Goal: Find contact information: Find contact information

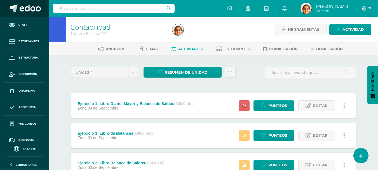
click at [26, 8] on span at bounding box center [30, 8] width 21 height 8
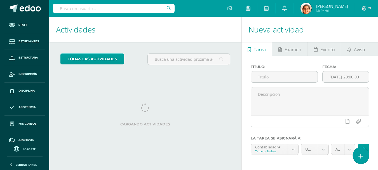
click at [365, 157] on link at bounding box center [361, 155] width 16 height 16
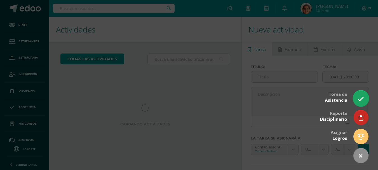
click at [361, 93] on link at bounding box center [361, 98] width 16 height 16
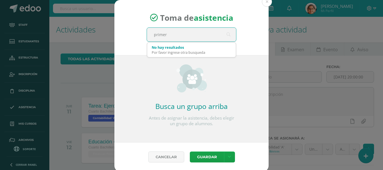
type input "primero"
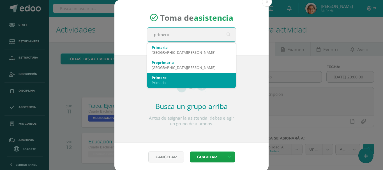
click at [178, 78] on div "Primero" at bounding box center [191, 77] width 80 height 5
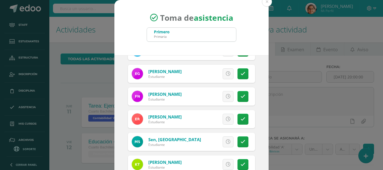
scroll to position [42, 0]
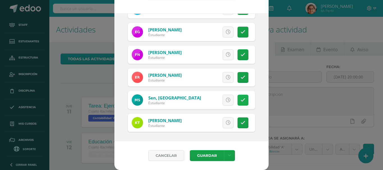
click at [241, 101] on link at bounding box center [242, 100] width 11 height 11
click at [201, 157] on button "Guardar" at bounding box center [207, 155] width 34 height 11
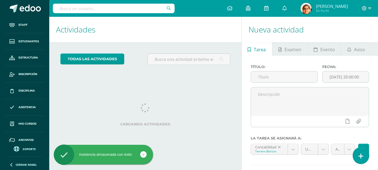
click at [361, 154] on icon at bounding box center [361, 156] width 5 height 6
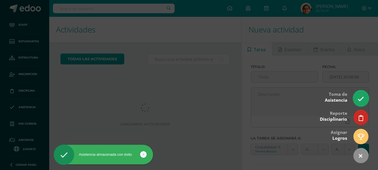
click at [357, 94] on link at bounding box center [361, 98] width 16 height 16
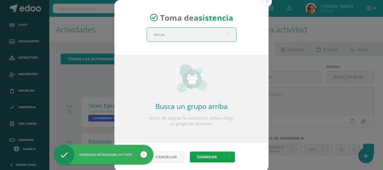
type input "tercero"
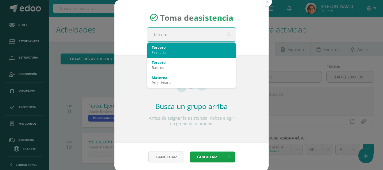
click at [192, 50] on div "Primaria" at bounding box center [191, 52] width 80 height 5
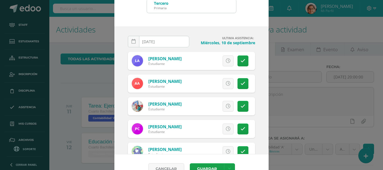
scroll to position [42, 0]
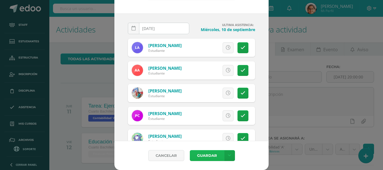
click at [211, 157] on button "Guardar" at bounding box center [207, 155] width 34 height 11
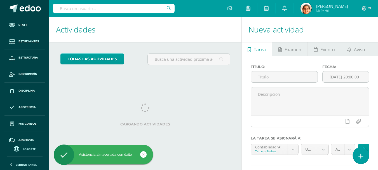
click at [358, 157] on link at bounding box center [361, 155] width 16 height 16
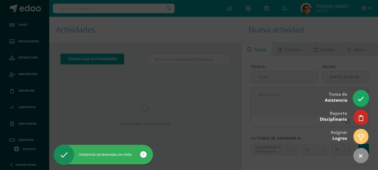
click at [362, 98] on icon at bounding box center [361, 99] width 6 height 6
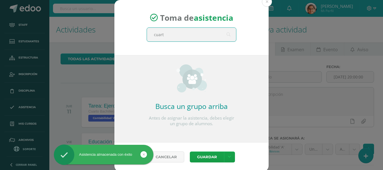
type input "cuarto"
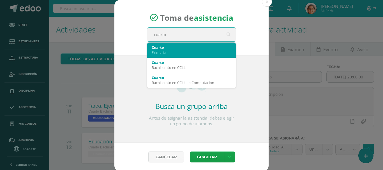
click at [165, 52] on div "Primaria" at bounding box center [191, 52] width 80 height 5
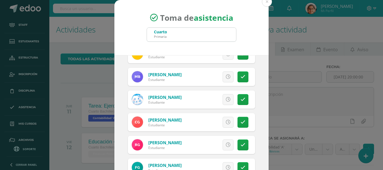
scroll to position [93, 0]
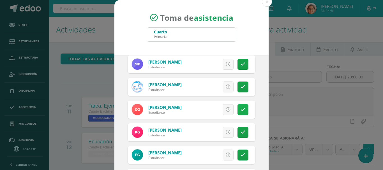
click at [240, 110] on icon at bounding box center [242, 109] width 5 height 5
click at [240, 133] on icon at bounding box center [242, 132] width 5 height 5
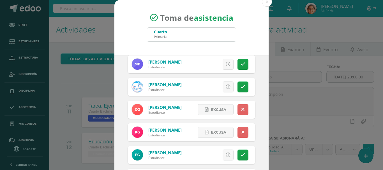
scroll to position [42, 0]
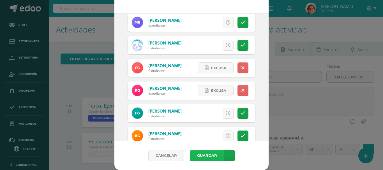
click at [207, 154] on button "Guardar" at bounding box center [207, 155] width 34 height 11
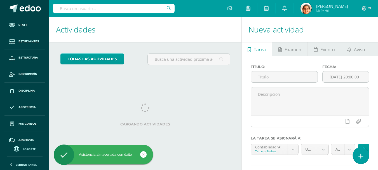
click at [362, 155] on icon at bounding box center [361, 156] width 5 height 6
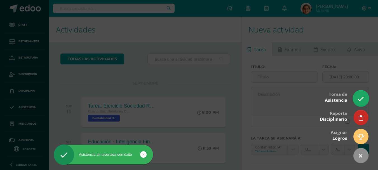
click at [365, 99] on link at bounding box center [361, 98] width 16 height 16
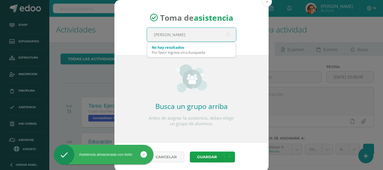
type input "quinto"
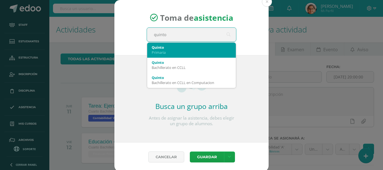
click at [194, 47] on div "Quinto" at bounding box center [191, 47] width 80 height 5
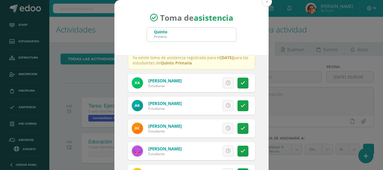
scroll to position [47, 0]
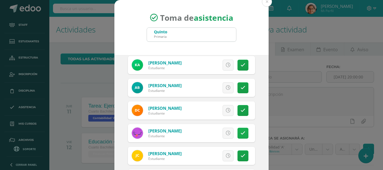
click at [237, 129] on link at bounding box center [242, 133] width 11 height 11
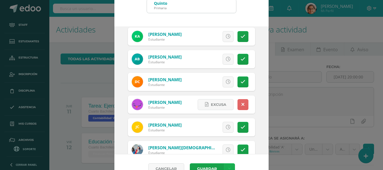
scroll to position [42, 0]
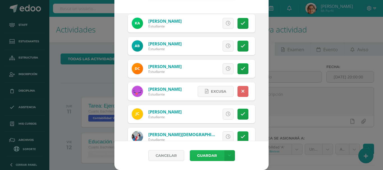
click at [212, 155] on button "Guardar" at bounding box center [207, 155] width 34 height 11
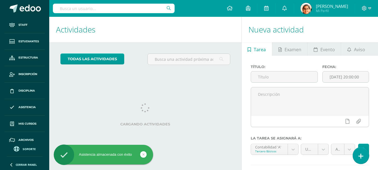
click at [366, 159] on link at bounding box center [361, 155] width 16 height 16
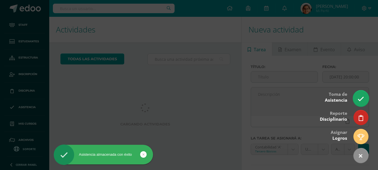
click at [359, 92] on link at bounding box center [361, 98] width 16 height 16
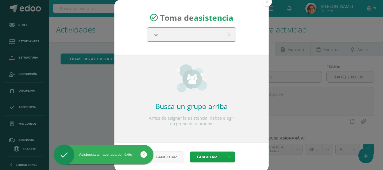
type input "sex"
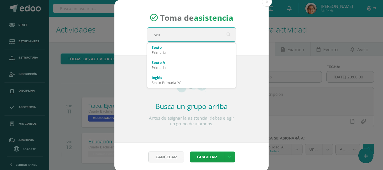
click at [157, 41] on input "sex" at bounding box center [191, 35] width 89 height 14
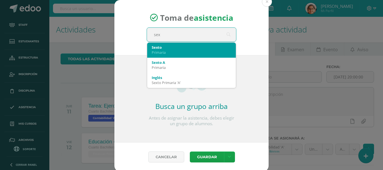
click at [157, 46] on div "Sexto" at bounding box center [191, 47] width 80 height 5
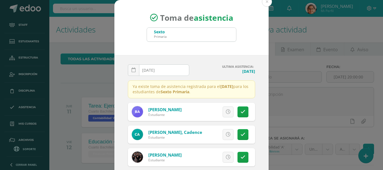
scroll to position [42, 0]
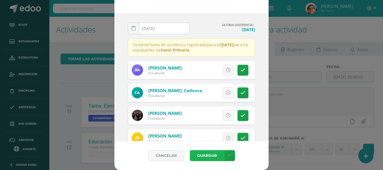
click at [206, 155] on button "Guardar" at bounding box center [207, 155] width 34 height 11
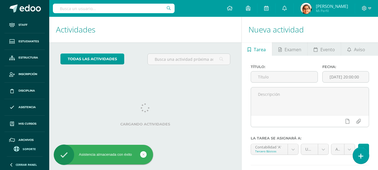
click at [356, 156] on link at bounding box center [361, 155] width 16 height 16
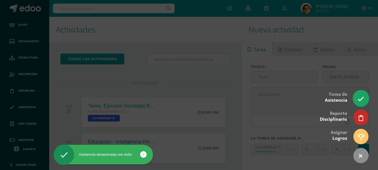
click at [360, 100] on icon at bounding box center [361, 99] width 6 height 6
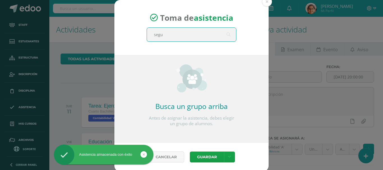
type input "segun"
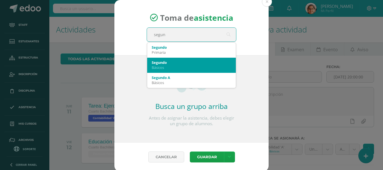
click at [195, 67] on div "Básicos" at bounding box center [191, 67] width 80 height 5
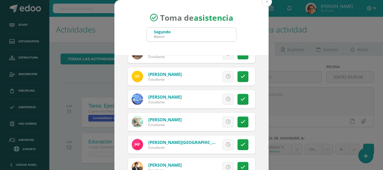
scroll to position [140, 0]
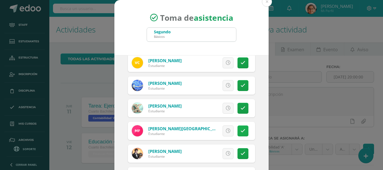
click at [241, 131] on link at bounding box center [242, 130] width 11 height 11
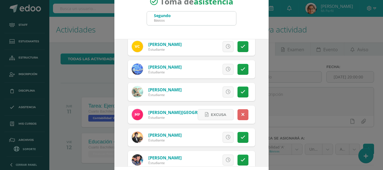
scroll to position [42, 0]
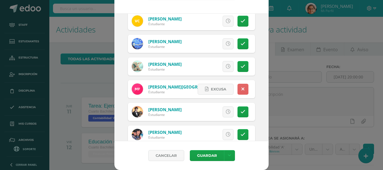
click at [204, 162] on div "Cancelar Guardar Guardar sin notificar inasistencias" at bounding box center [191, 155] width 154 height 29
click at [204, 159] on button "Guardar" at bounding box center [207, 155] width 34 height 11
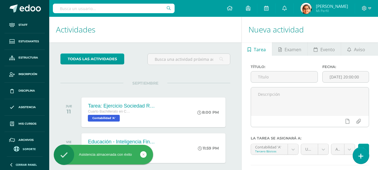
click at [361, 153] on link at bounding box center [361, 155] width 16 height 16
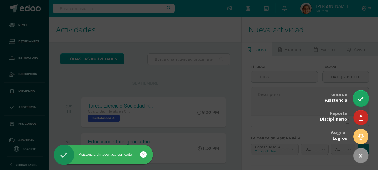
click at [363, 99] on icon at bounding box center [361, 99] width 6 height 6
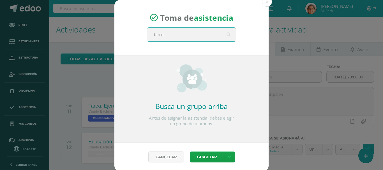
type input "tercero"
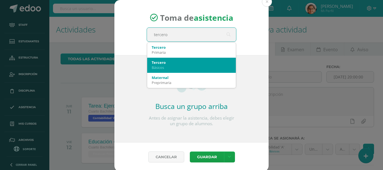
click at [159, 62] on div "Tercero" at bounding box center [191, 62] width 80 height 5
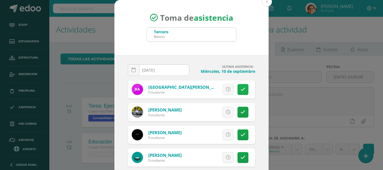
click at [240, 89] on icon at bounding box center [242, 89] width 5 height 5
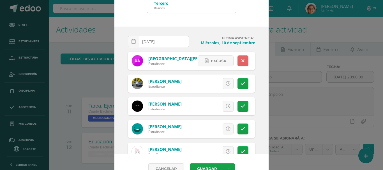
scroll to position [42, 0]
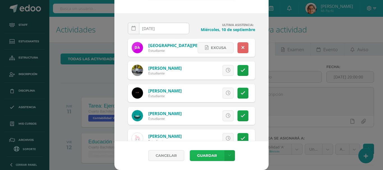
click at [210, 157] on button "Guardar" at bounding box center [207, 155] width 34 height 11
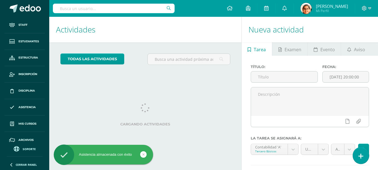
click at [359, 151] on link at bounding box center [361, 155] width 16 height 16
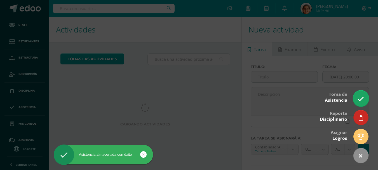
click at [359, 101] on icon at bounding box center [361, 99] width 6 height 6
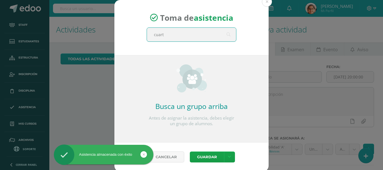
type input "cuarto"
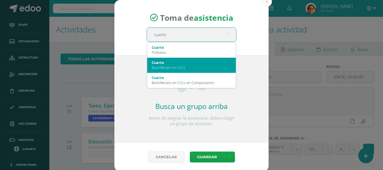
click at [170, 65] on div "Bachillerato en CCLL" at bounding box center [191, 67] width 80 height 5
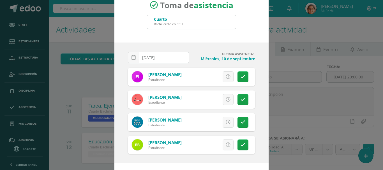
scroll to position [35, 0]
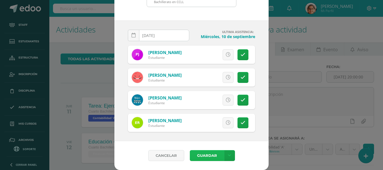
click at [207, 160] on button "Guardar" at bounding box center [207, 155] width 34 height 11
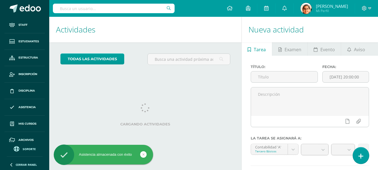
click at [362, 158] on icon at bounding box center [361, 156] width 5 height 6
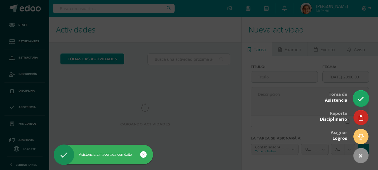
click at [362, 99] on icon at bounding box center [361, 99] width 6 height 6
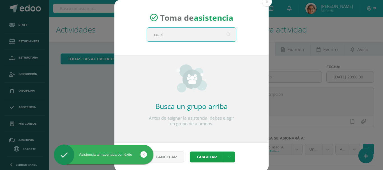
type input "cuarto"
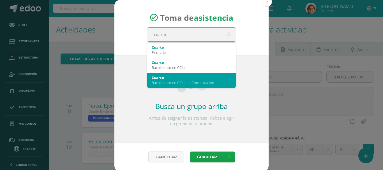
click at [214, 81] on div "Bachillerato en CCLL en Computacion" at bounding box center [191, 82] width 80 height 5
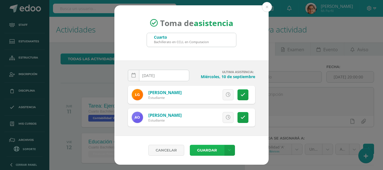
click at [209, 150] on button "Guardar" at bounding box center [207, 150] width 34 height 11
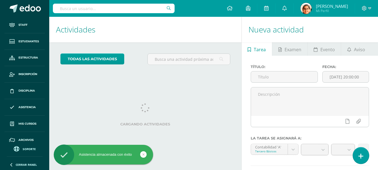
click at [364, 155] on link at bounding box center [361, 155] width 16 height 16
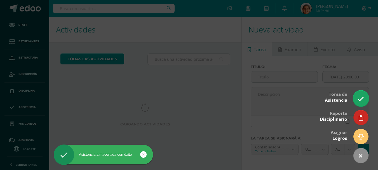
click at [356, 98] on link at bounding box center [361, 98] width 16 height 16
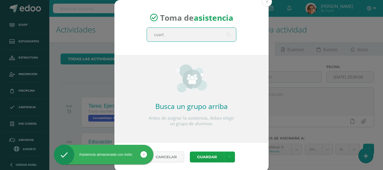
type input "cuarto"
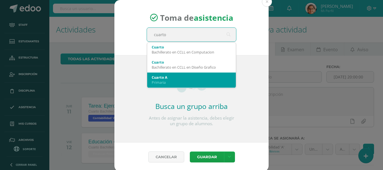
scroll to position [34, 0]
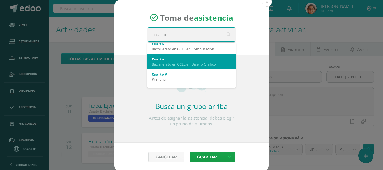
click at [214, 64] on div "Bachillerato en CCLL en Diseño Grafico" at bounding box center [191, 64] width 80 height 5
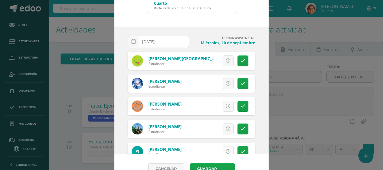
scroll to position [42, 0]
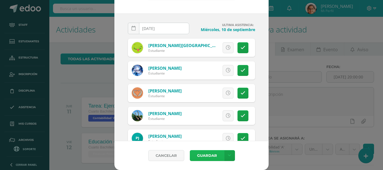
click at [201, 157] on button "Guardar" at bounding box center [207, 155] width 34 height 11
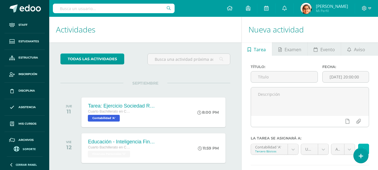
click at [358, 147] on button at bounding box center [363, 149] width 11 height 11
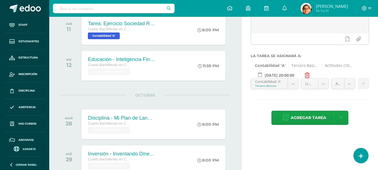
scroll to position [93, 0]
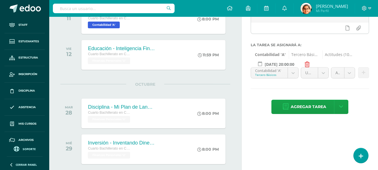
click at [305, 63] on icon at bounding box center [307, 65] width 5 height 6
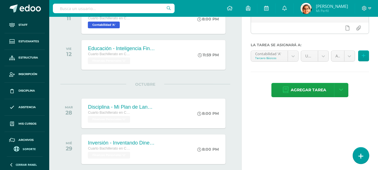
click at [365, 156] on link at bounding box center [361, 155] width 16 height 16
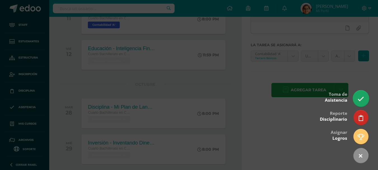
click at [360, 98] on icon at bounding box center [361, 99] width 6 height 6
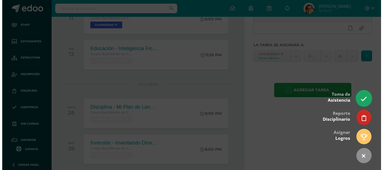
scroll to position [0, 0]
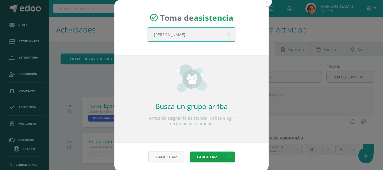
type input "quinto"
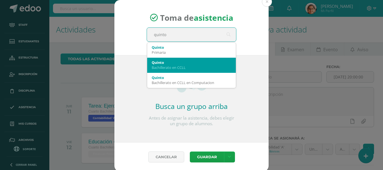
click at [190, 72] on div "[PERSON_NAME] en CCLL" at bounding box center [191, 65] width 80 height 15
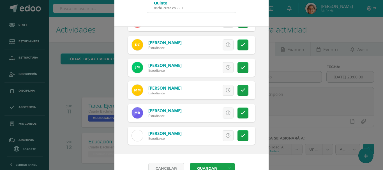
scroll to position [42, 0]
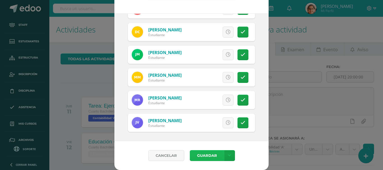
click at [206, 155] on button "Guardar" at bounding box center [207, 155] width 34 height 11
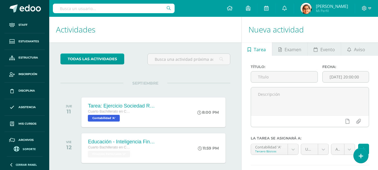
click at [75, 10] on input "text" at bounding box center [114, 9] width 122 height 10
type input "matias"
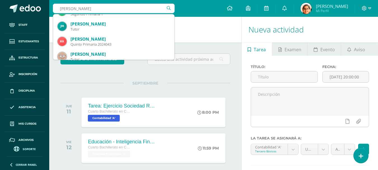
scroll to position [67, 0]
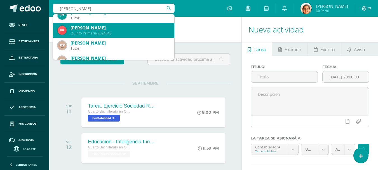
click at [144, 31] on div "Quinto Primaria 2024043" at bounding box center [120, 33] width 99 height 5
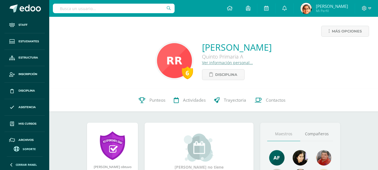
click at [202, 61] on link "Ver información personal..." at bounding box center [227, 62] width 51 height 5
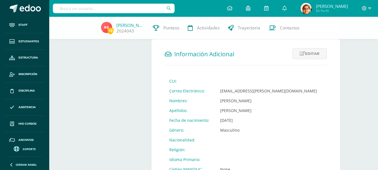
scroll to position [187, 0]
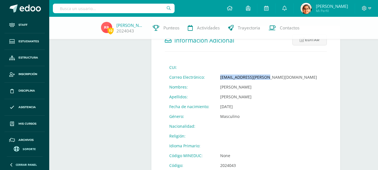
drag, startPoint x: 267, startPoint y: 77, endPoint x: 218, endPoint y: 81, distance: 48.6
click at [218, 81] on td "[EMAIL_ADDRESS][PERSON_NAME][DOMAIN_NAME]" at bounding box center [269, 77] width 106 height 10
copy td "[EMAIL_ADDRESS][PERSON_NAME][DOMAIN_NAME]"
click at [246, 89] on td "[PERSON_NAME]" at bounding box center [269, 87] width 106 height 10
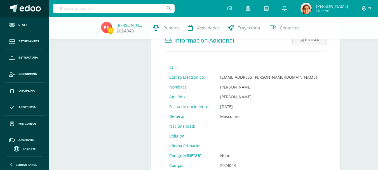
click at [37, 14] on link at bounding box center [24, 8] width 49 height 17
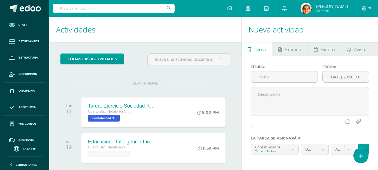
click at [28, 27] on link "Staff" at bounding box center [24, 25] width 40 height 17
